Goal: Navigation & Orientation: Find specific page/section

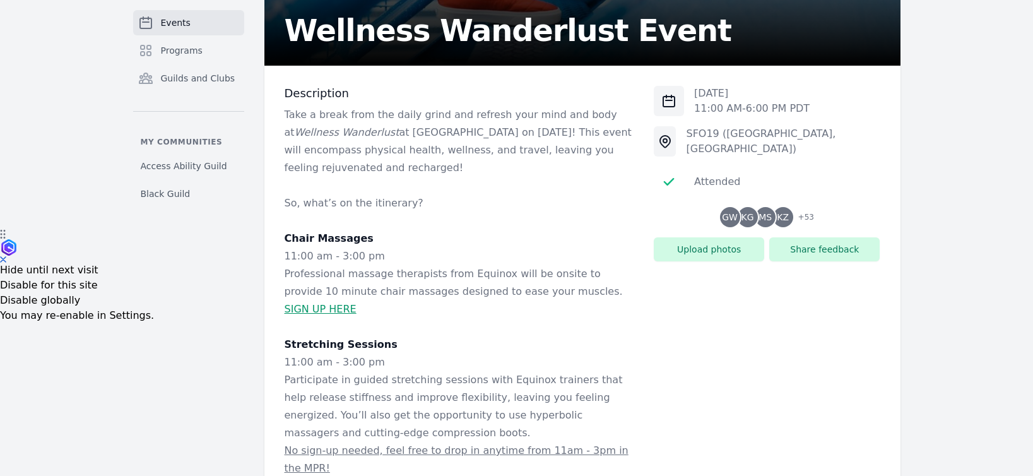
scroll to position [241, 0]
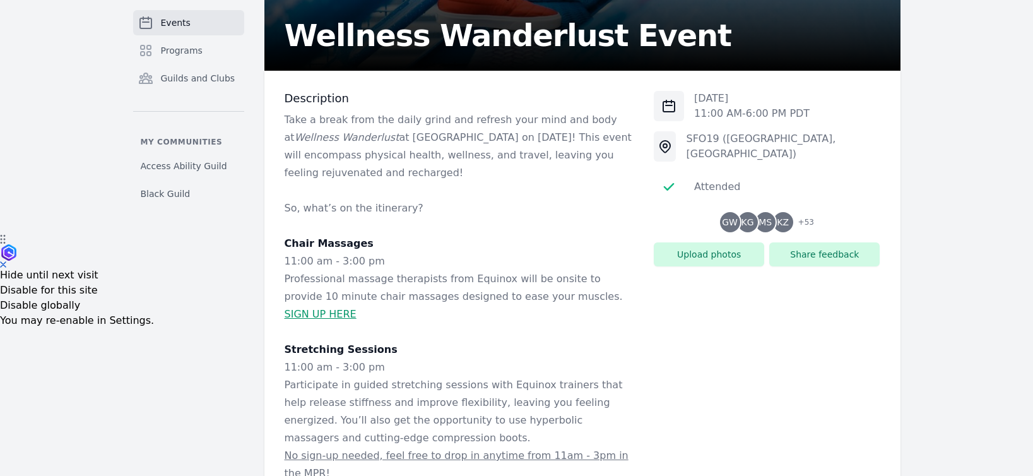
click at [162, 27] on span "Events" at bounding box center [176, 22] width 30 height 13
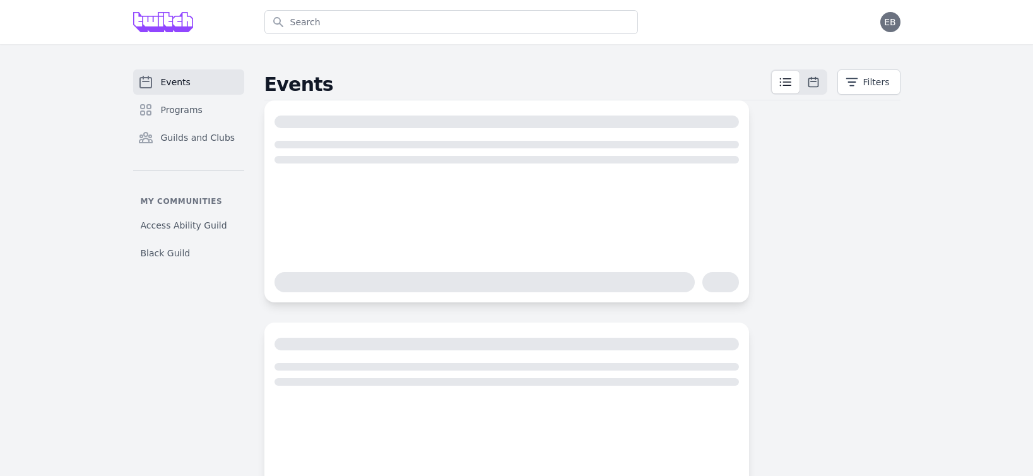
click at [187, 77] on span "Events" at bounding box center [176, 82] width 30 height 13
click at [450, 82] on h2 "Events" at bounding box center [517, 84] width 506 height 23
click at [182, 112] on span "Programs" at bounding box center [182, 110] width 42 height 13
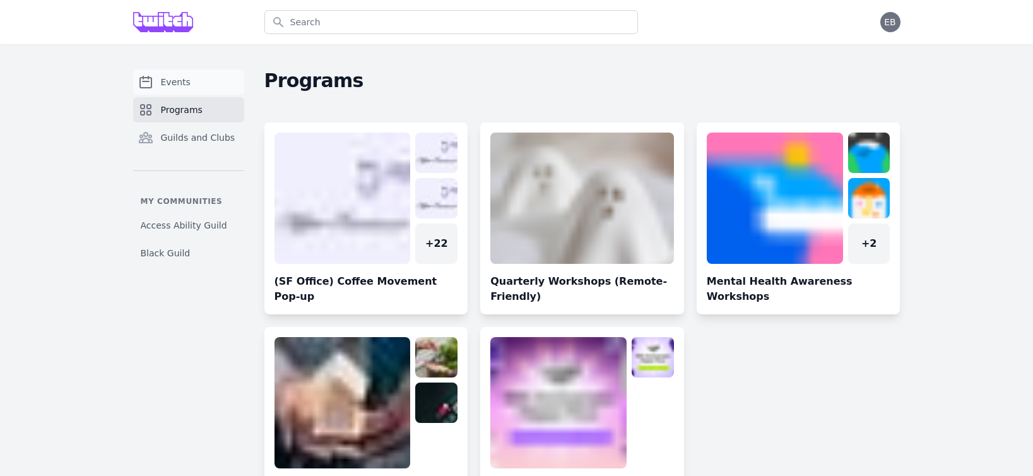
click at [185, 88] on span "Events" at bounding box center [176, 82] width 30 height 13
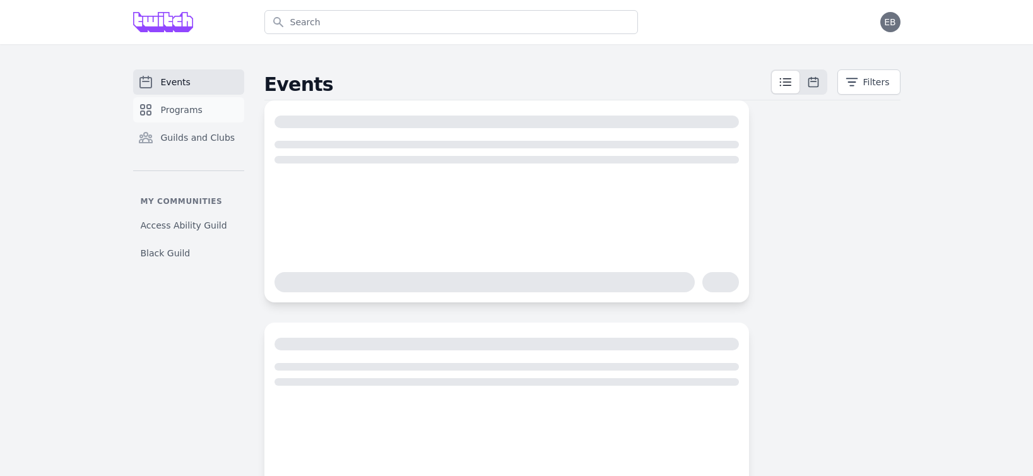
click at [164, 103] on link "Programs" at bounding box center [188, 109] width 111 height 25
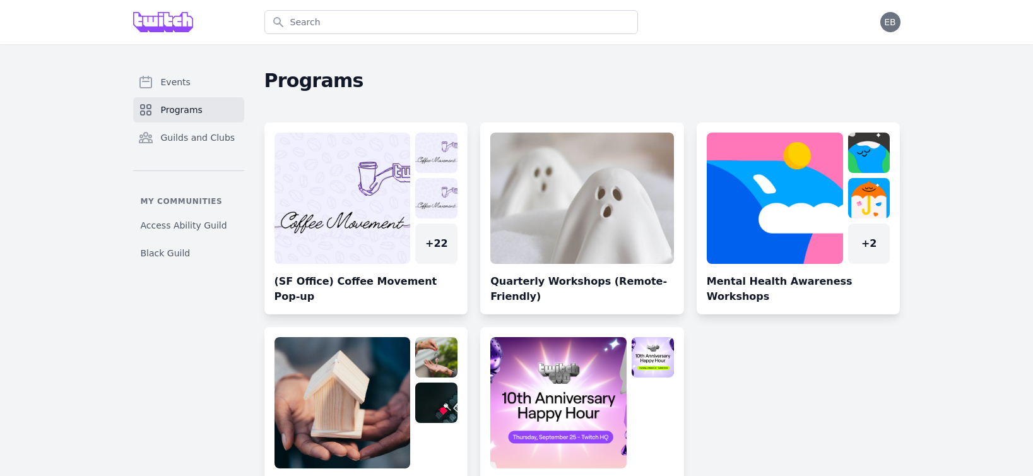
scroll to position [73, 0]
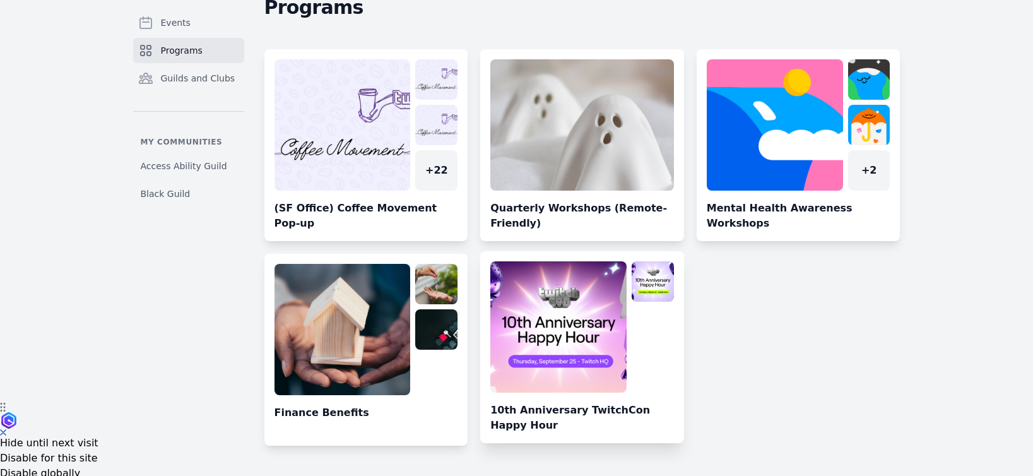
click at [571, 340] on link at bounding box center [582, 352] width 204 height 182
